Goal: Book appointment/travel/reservation

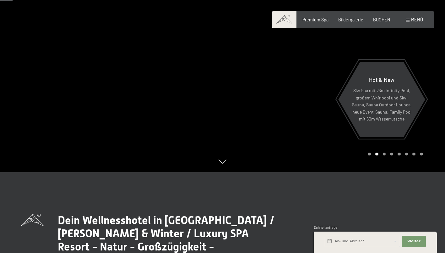
scroll to position [81, 0]
click at [316, 18] on span "Premium Spa" at bounding box center [316, 18] width 26 height 5
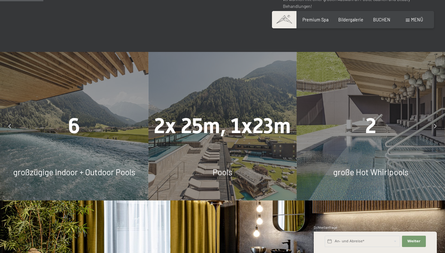
scroll to position [389, 0]
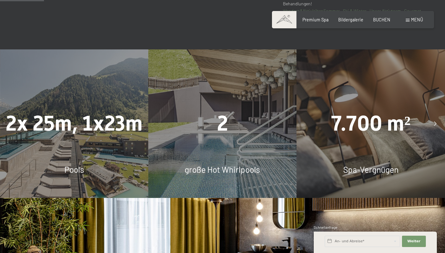
click at [74, 164] on span "Pools" at bounding box center [74, 169] width 20 height 10
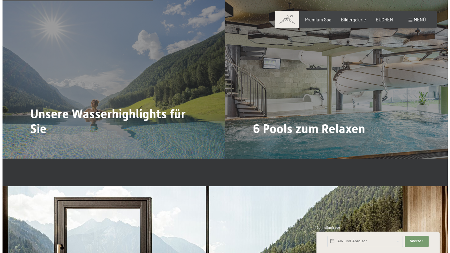
scroll to position [1336, 0]
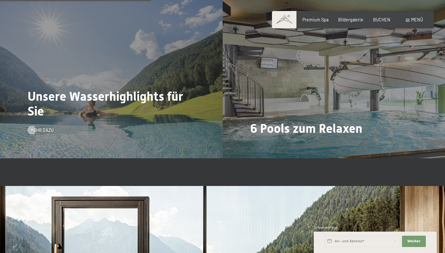
click at [112, 101] on h2 "Unsere Wasserhighlights für Sie" at bounding box center [112, 104] width 168 height 30
click at [46, 127] on span "Mehr dazu" at bounding box center [48, 130] width 23 height 6
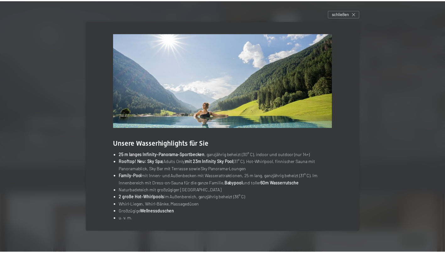
scroll to position [3, 0]
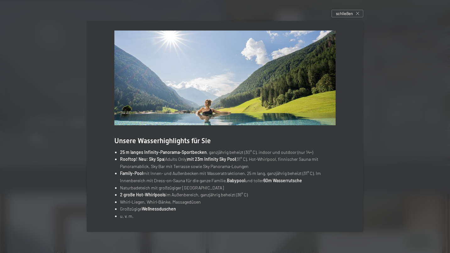
click at [60, 187] on div at bounding box center [225, 126] width 450 height 253
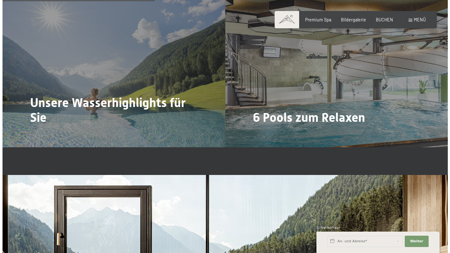
scroll to position [1347, 0]
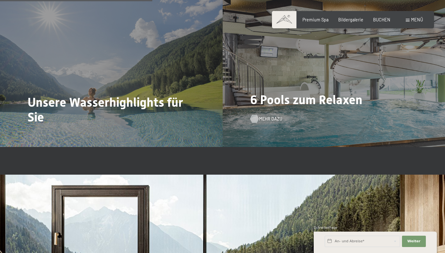
click at [268, 116] on span "Mehr dazu" at bounding box center [270, 119] width 23 height 6
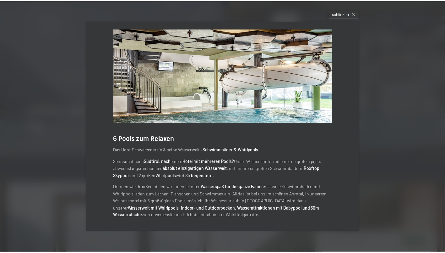
scroll to position [0, 0]
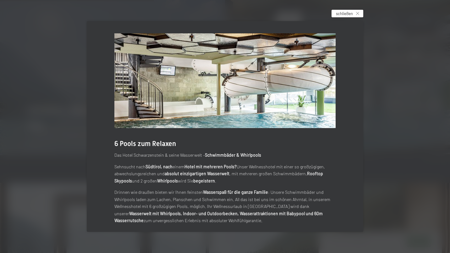
click at [343, 16] on span "schließen" at bounding box center [344, 14] width 17 height 6
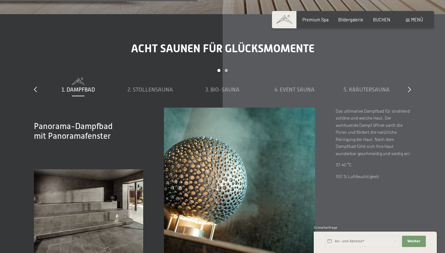
scroll to position [1749, 0]
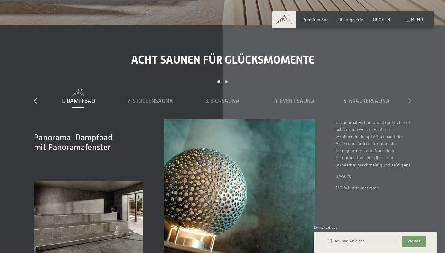
click at [411, 98] on icon at bounding box center [409, 101] width 3 height 6
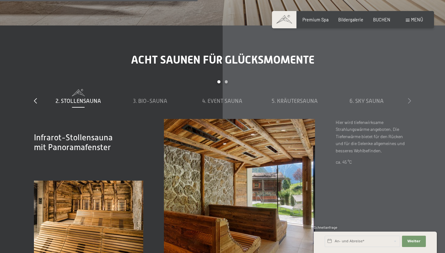
click at [411, 98] on icon at bounding box center [409, 101] width 3 height 6
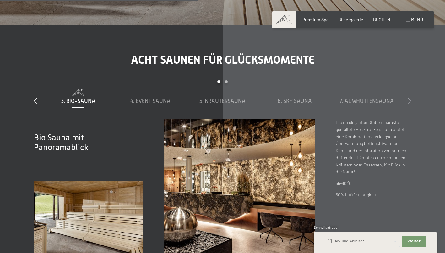
click at [411, 98] on icon at bounding box center [409, 101] width 3 height 6
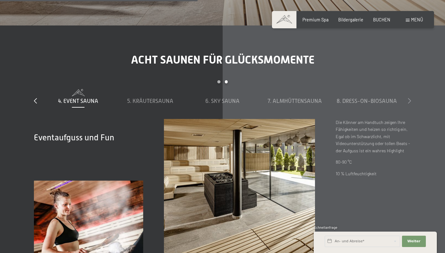
click at [411, 98] on icon at bounding box center [409, 101] width 3 height 6
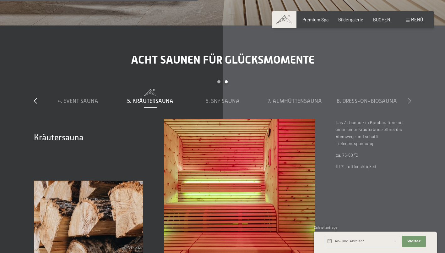
click at [411, 98] on icon at bounding box center [409, 101] width 3 height 6
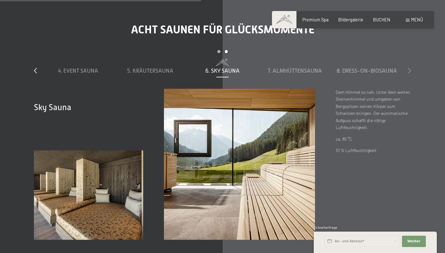
scroll to position [1780, 0]
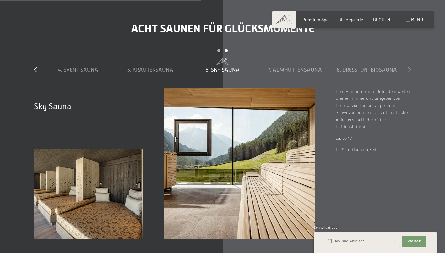
click at [409, 67] on icon at bounding box center [409, 70] width 3 height 6
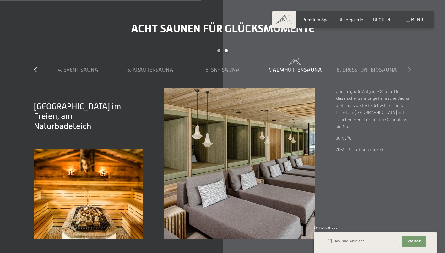
click at [409, 67] on icon at bounding box center [409, 70] width 3 height 6
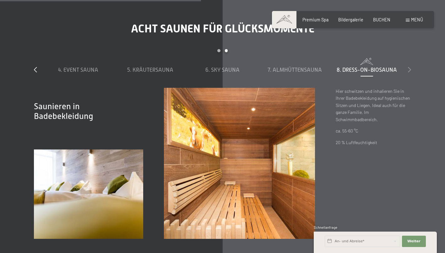
click at [409, 67] on icon at bounding box center [409, 70] width 3 height 6
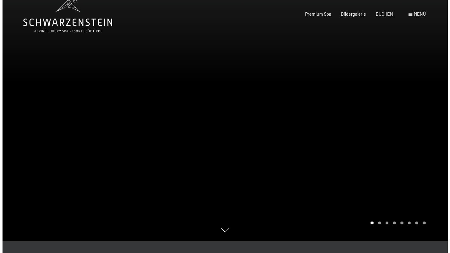
scroll to position [0, 0]
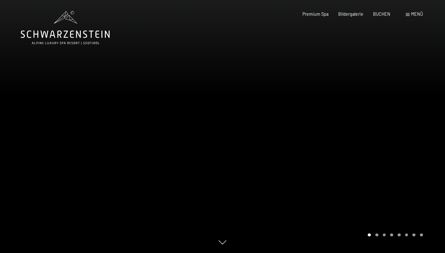
click at [411, 14] on div "Menü" at bounding box center [414, 14] width 17 height 6
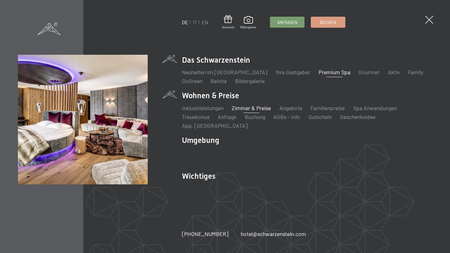
click at [253, 111] on link "Zimmer & Preise" at bounding box center [251, 107] width 39 height 7
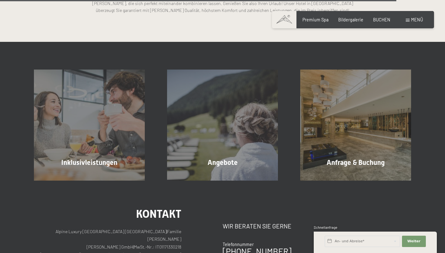
scroll to position [1566, 0]
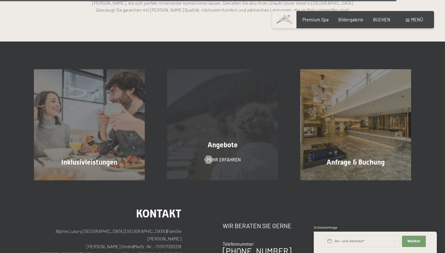
click at [222, 145] on span "Angebote" at bounding box center [223, 145] width 30 height 8
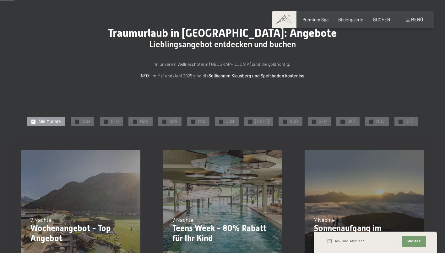
scroll to position [33, 0]
